Goal: Task Accomplishment & Management: Complete application form

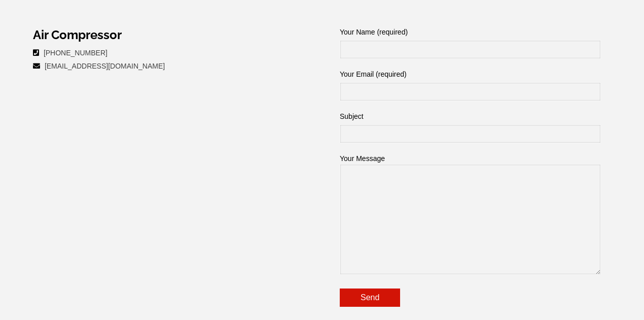
scroll to position [507, 0]
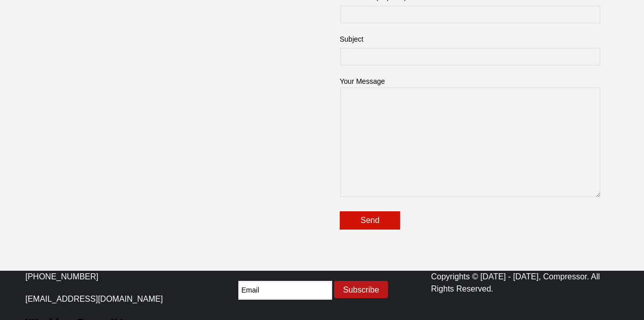
click at [402, 152] on textarea "Your Message" at bounding box center [470, 142] width 261 height 111
paste textarea "[EMAIL_ADDRESS][DOMAIN_NAME]"
type textarea "[EMAIL_ADDRESS][DOMAIN_NAME]"
click at [386, 90] on textarea "[EMAIL_ADDRESS][DOMAIN_NAME]" at bounding box center [470, 142] width 261 height 111
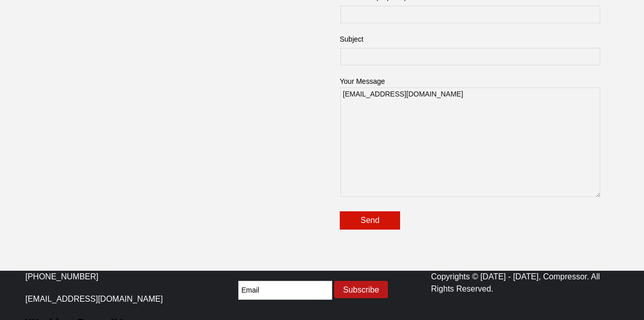
click at [386, 90] on textarea "[EMAIL_ADDRESS][DOMAIN_NAME]" at bounding box center [470, 142] width 261 height 111
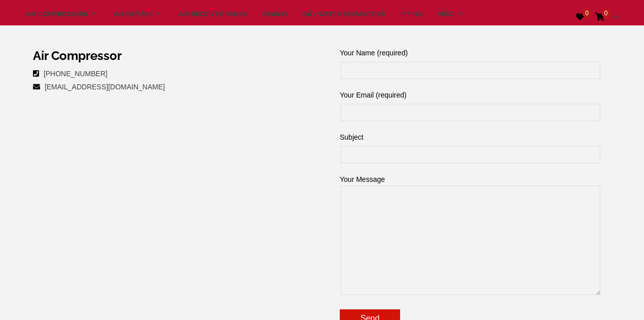
scroll to position [372, 0]
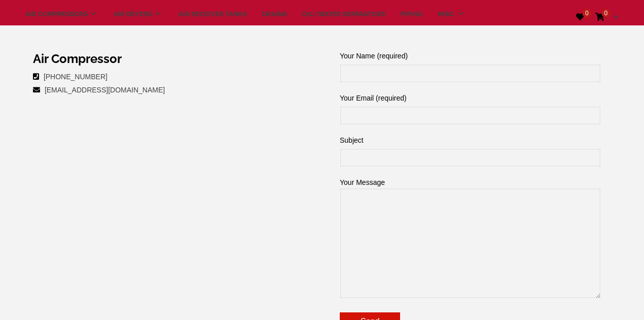
click at [385, 115] on input "Your Email (required)" at bounding box center [470, 115] width 261 height 19
paste input "[EMAIL_ADDRESS][DOMAIN_NAME]"
type input "[EMAIL_ADDRESS][DOMAIN_NAME]"
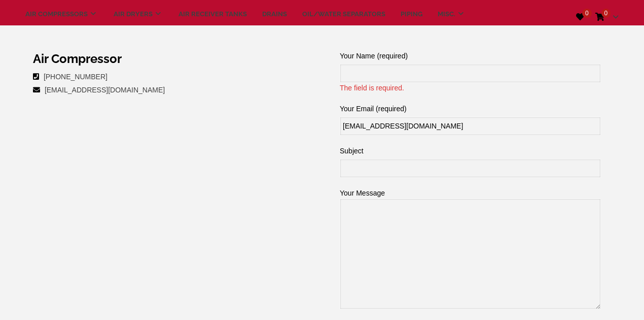
click at [72, 152] on section "Air Compressor [PHONE_NUMBER] [EMAIL_ADDRESS][DOMAIN_NAME] The field is require…" at bounding box center [322, 201] width 594 height 321
click at [376, 71] on input "Your Name (required) The field is required." at bounding box center [470, 73] width 261 height 19
paste input "[PERSON_NAME]"
type input "[PERSON_NAME]"
click at [369, 163] on input "Subject" at bounding box center [470, 168] width 261 height 19
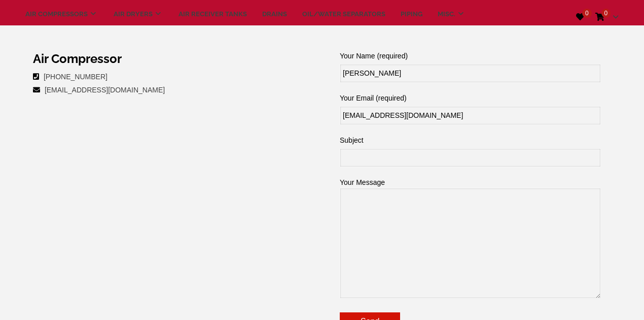
drag, startPoint x: 112, startPoint y: 165, endPoint x: 156, endPoint y: 163, distance: 43.7
click at [113, 165] on section "Air Compressor [PHONE_NUMBER] [EMAIL_ADDRESS][DOMAIN_NAME] Your Name (required)…" at bounding box center [322, 196] width 594 height 310
click at [366, 161] on input "Subject" at bounding box center [470, 157] width 261 height 19
paste input "Air Compressor Order Inquiries"
type input "Air Compressor Order Inquiries"
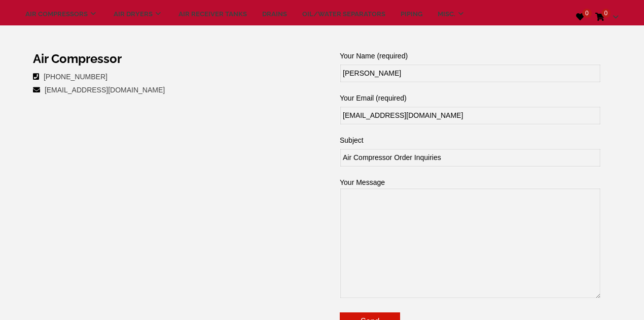
click at [374, 206] on textarea "Your Message" at bounding box center [470, 243] width 261 height 111
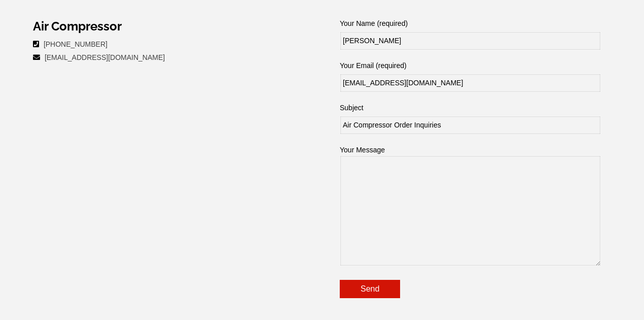
scroll to position [439, 0]
drag, startPoint x: 110, startPoint y: 180, endPoint x: 269, endPoint y: 194, distance: 159.5
click at [116, 180] on section "Air Compressor [PHONE_NUMBER] [EMAIL_ADDRESS][DOMAIN_NAME] Your Name (required)…" at bounding box center [322, 163] width 594 height 310
drag, startPoint x: 422, startPoint y: 194, endPoint x: 415, endPoint y: 197, distance: 7.5
click at [421, 195] on textarea "Your Message" at bounding box center [470, 210] width 261 height 111
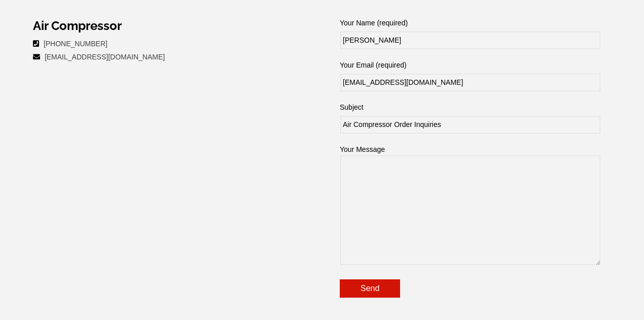
paste textarea "Hello I would like to place an order for an Air Compressor. I would like to kno…"
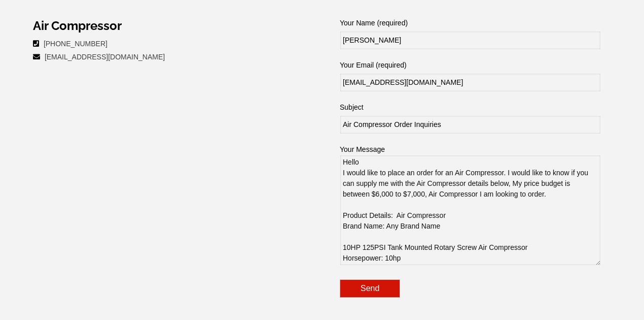
scroll to position [178, 0]
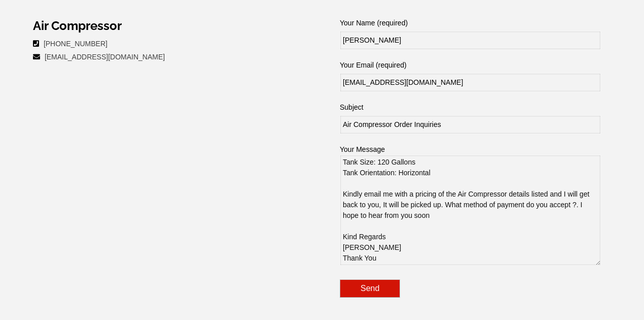
type textarea "Hello I would like to place an order for an Air Compressor. I would like to kno…"
click at [369, 287] on input "Send" at bounding box center [370, 288] width 60 height 18
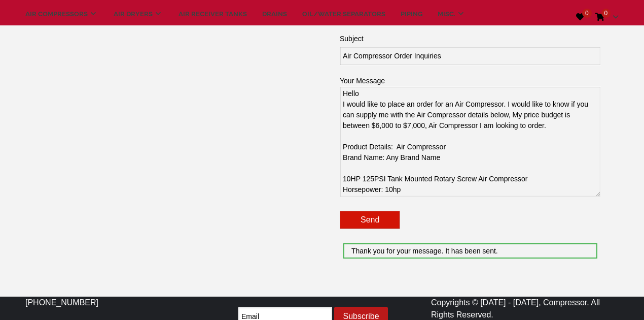
scroll to position [236, 0]
